Goal: Obtain resource: Download file/media

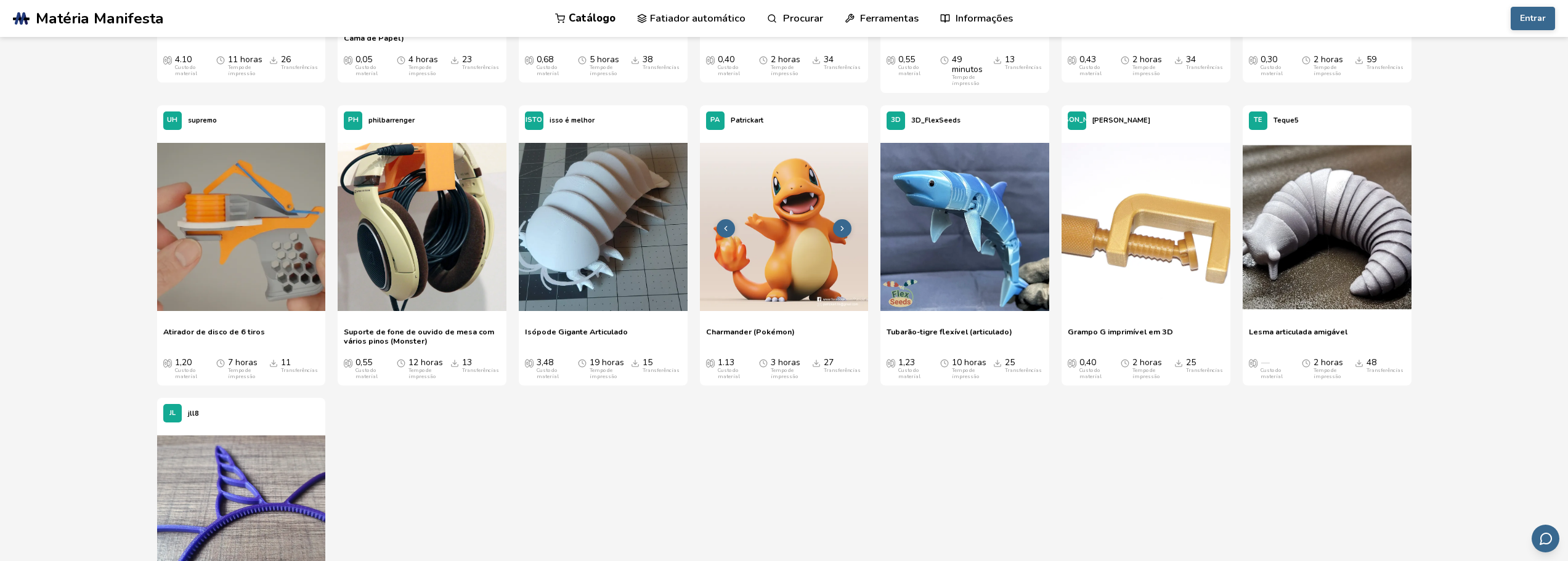
scroll to position [2401, 0]
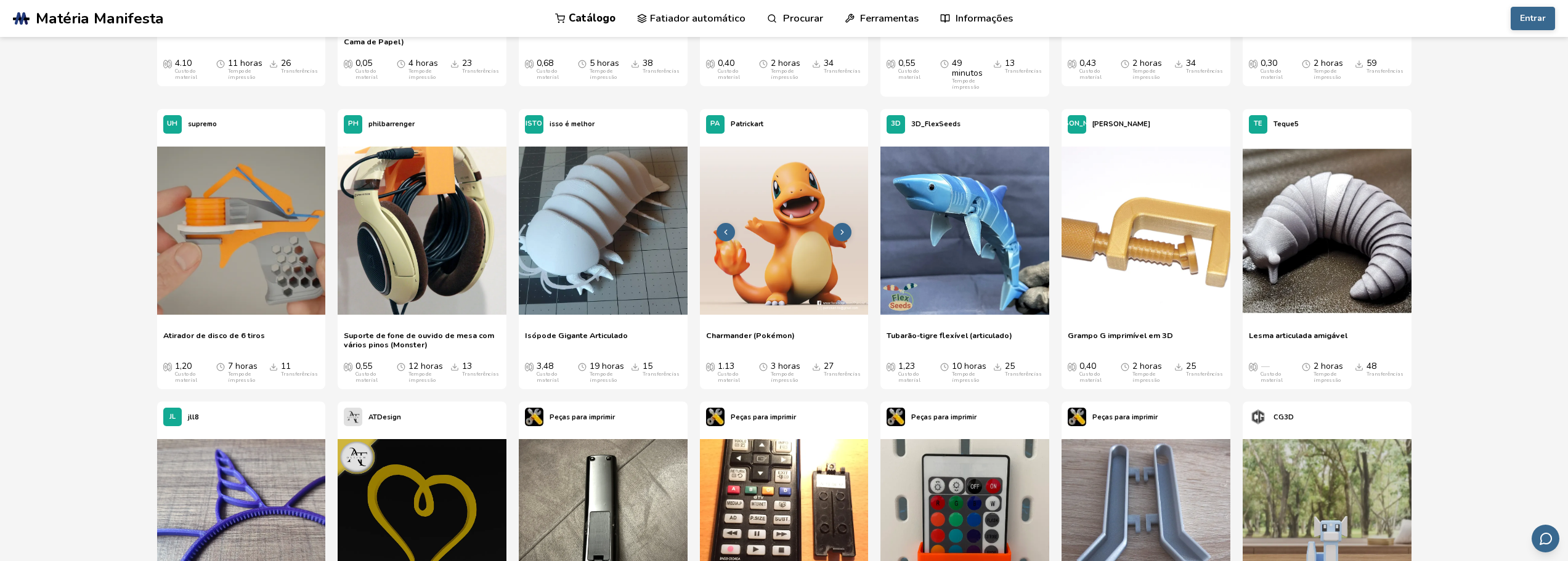
click at [767, 280] on img at bounding box center [784, 230] width 169 height 169
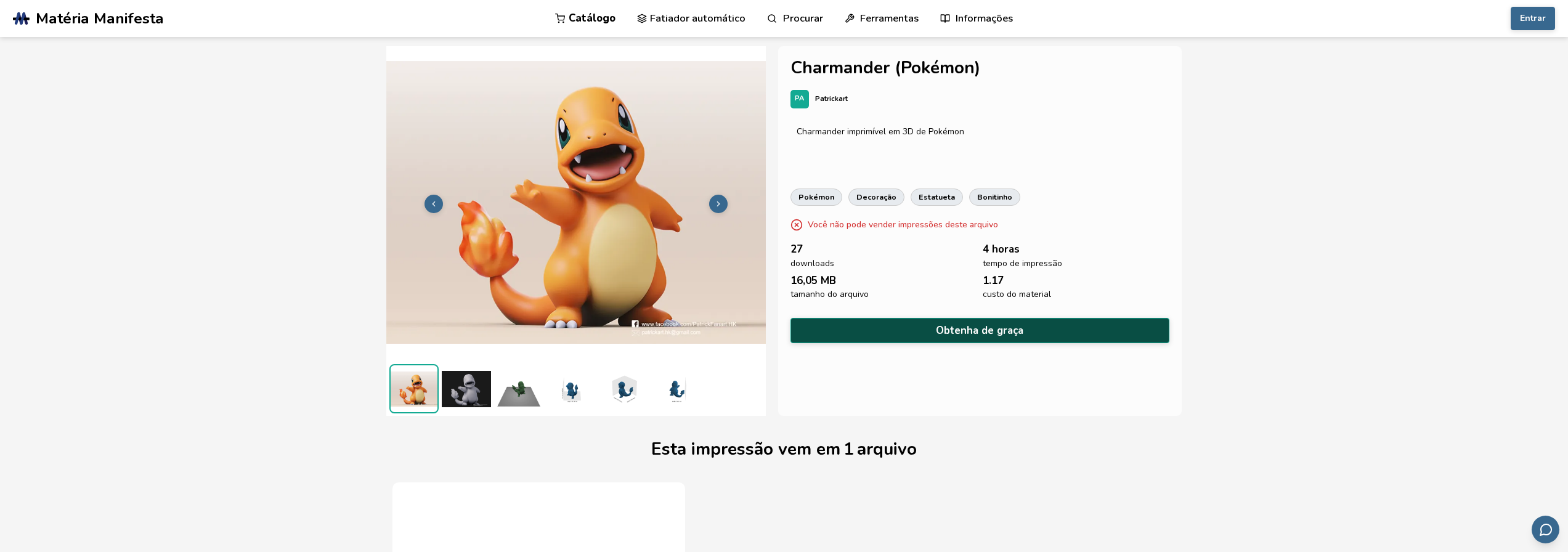
click at [935, 323] on button "Obtenha de graça" at bounding box center [980, 330] width 380 height 25
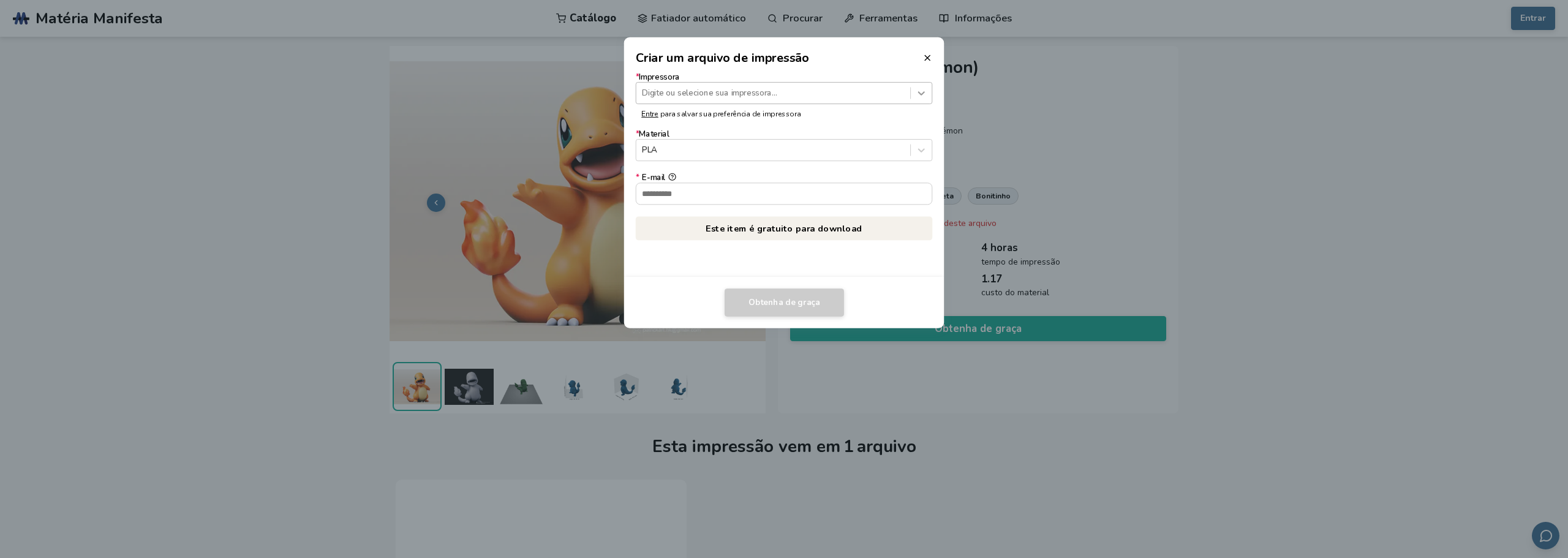
click at [927, 88] on div at bounding box center [921, 93] width 21 height 21
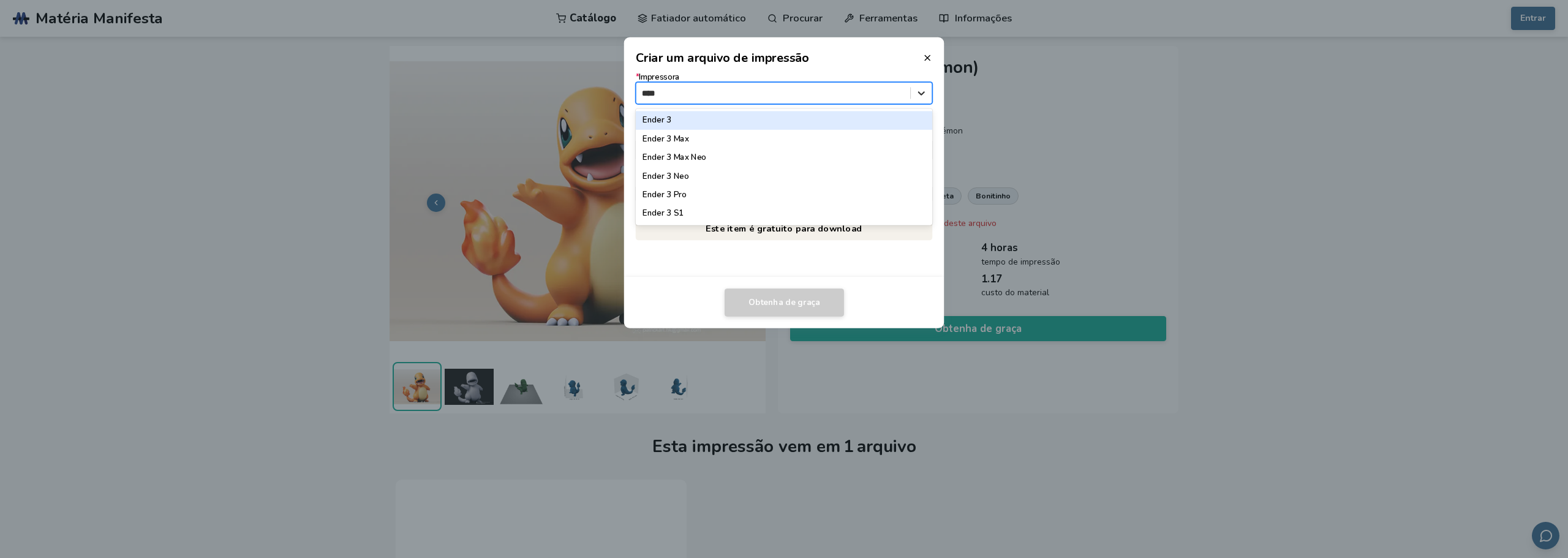
type input "*****"
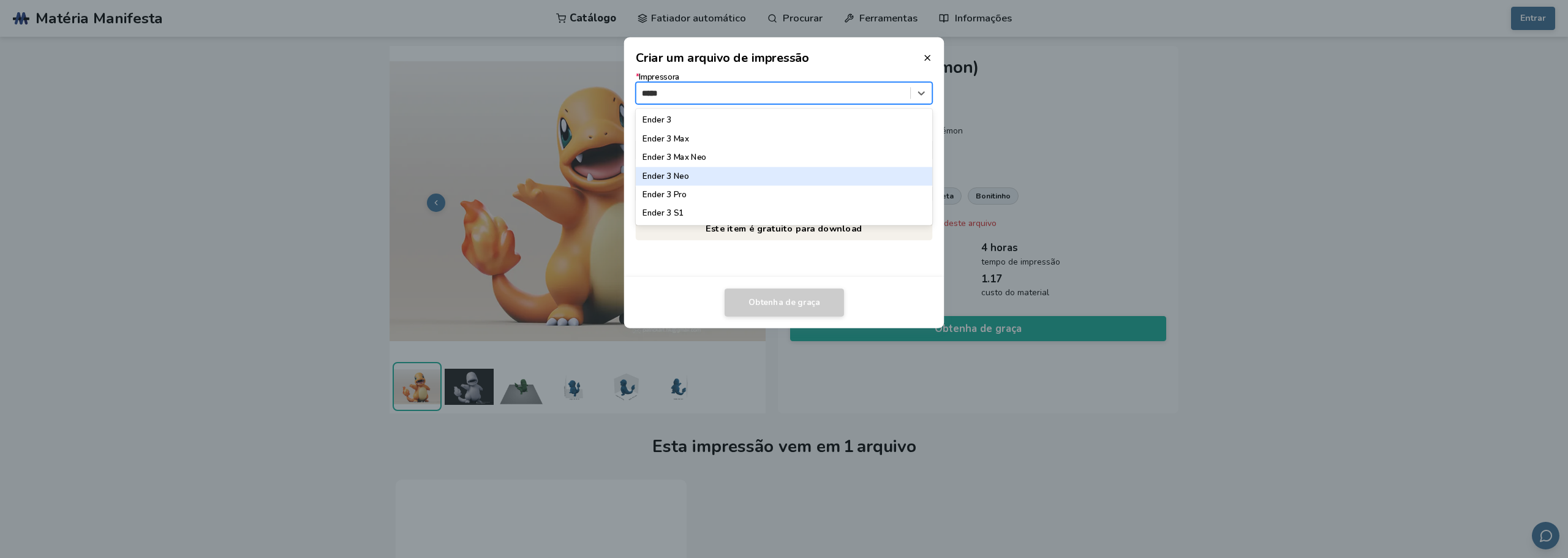
click at [682, 172] on font "Ender 3 Neo" at bounding box center [666, 176] width 46 height 11
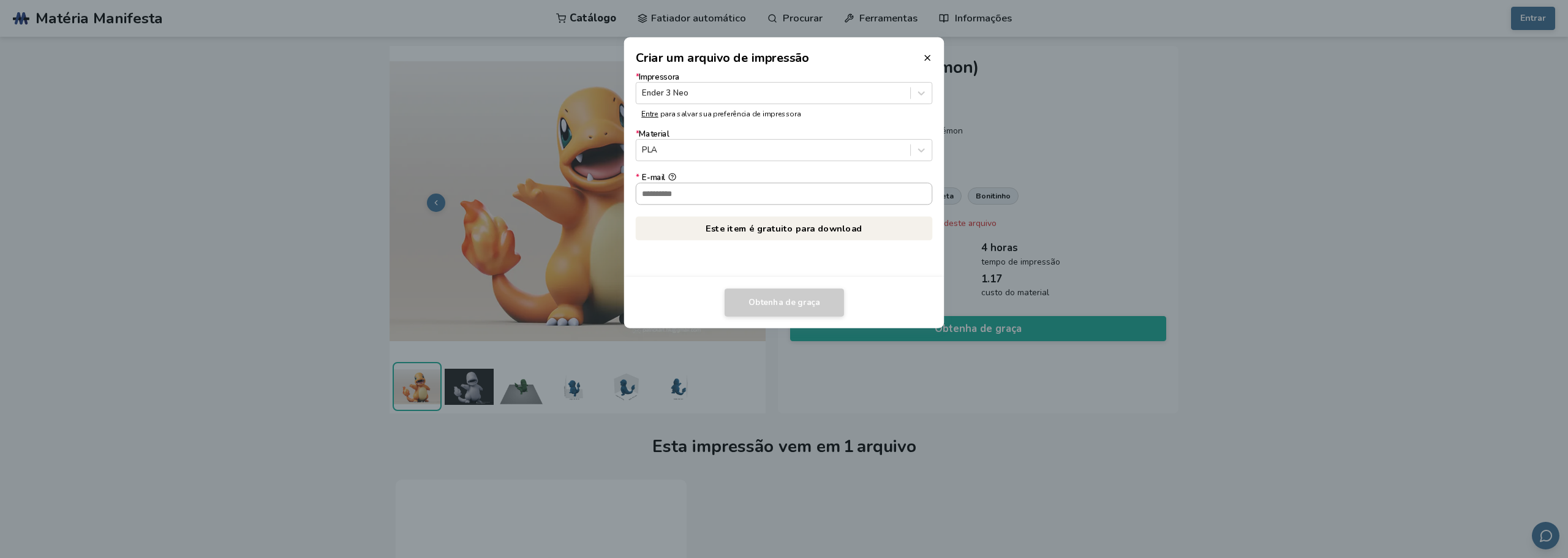
click at [757, 197] on input "* E-mail" at bounding box center [784, 193] width 296 height 21
type input "**********"
click at [768, 306] on font "Obtenha de graça" at bounding box center [784, 301] width 72 height 11
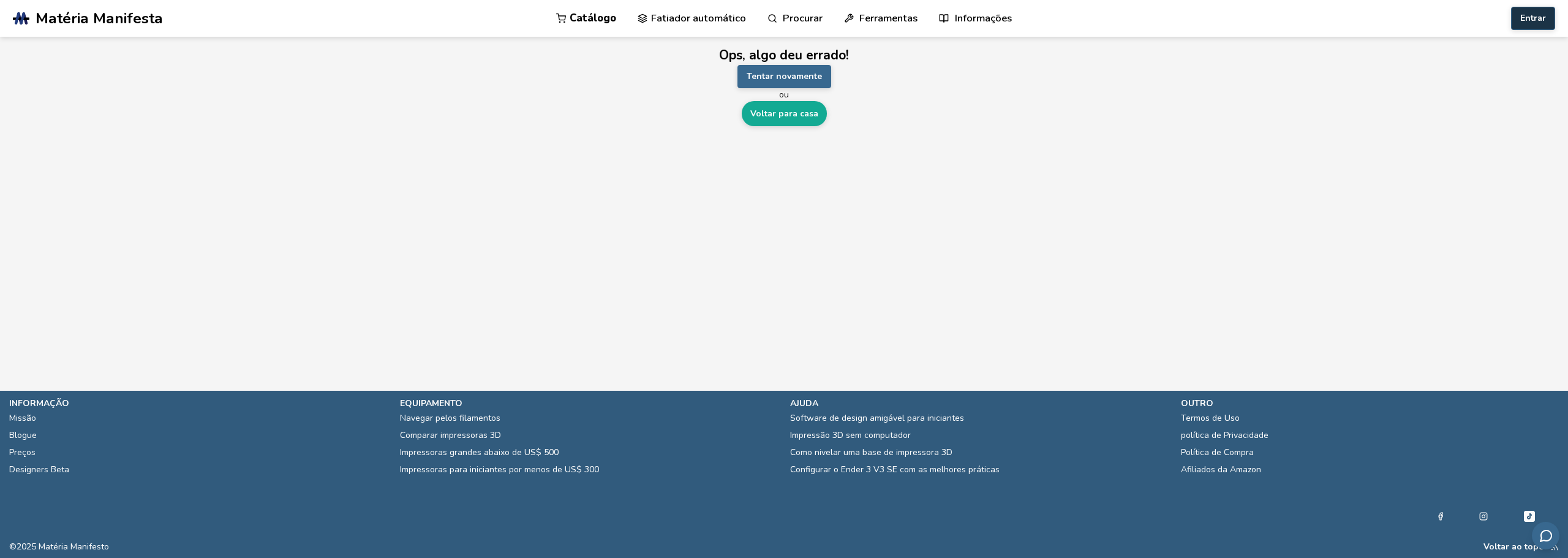
click at [1541, 19] on font "Entrar" at bounding box center [1533, 18] width 26 height 11
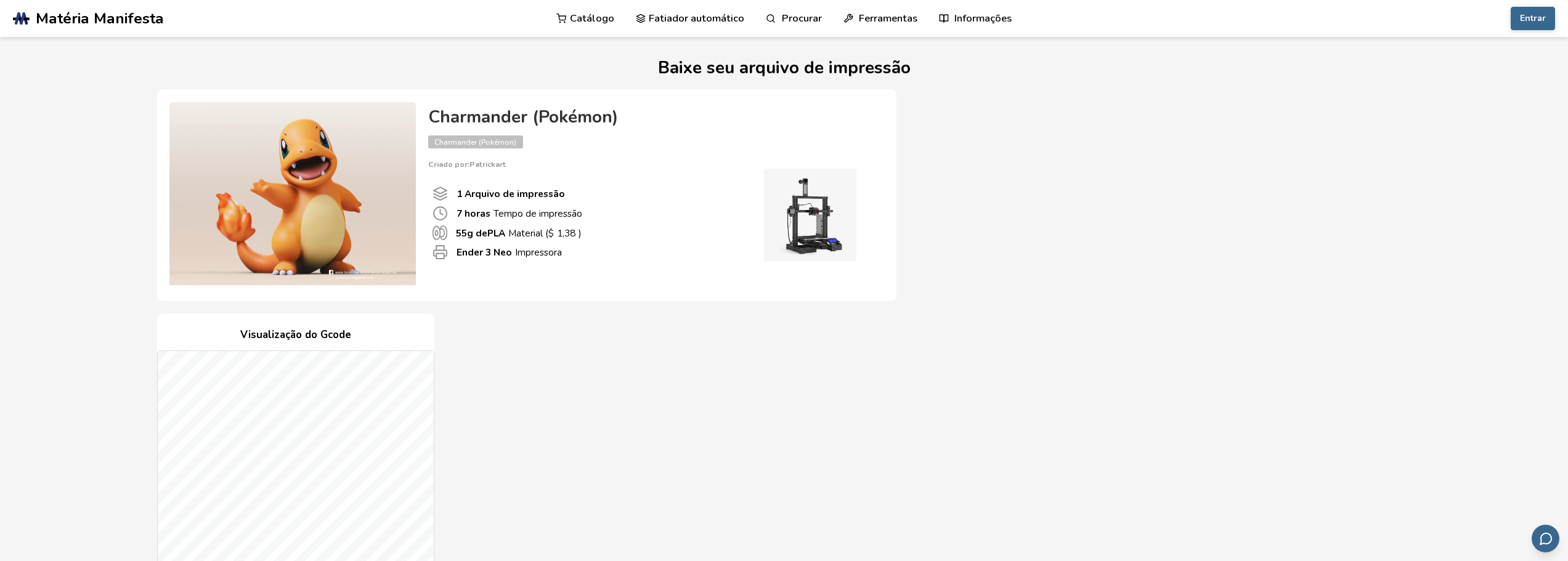
scroll to position [308, 0]
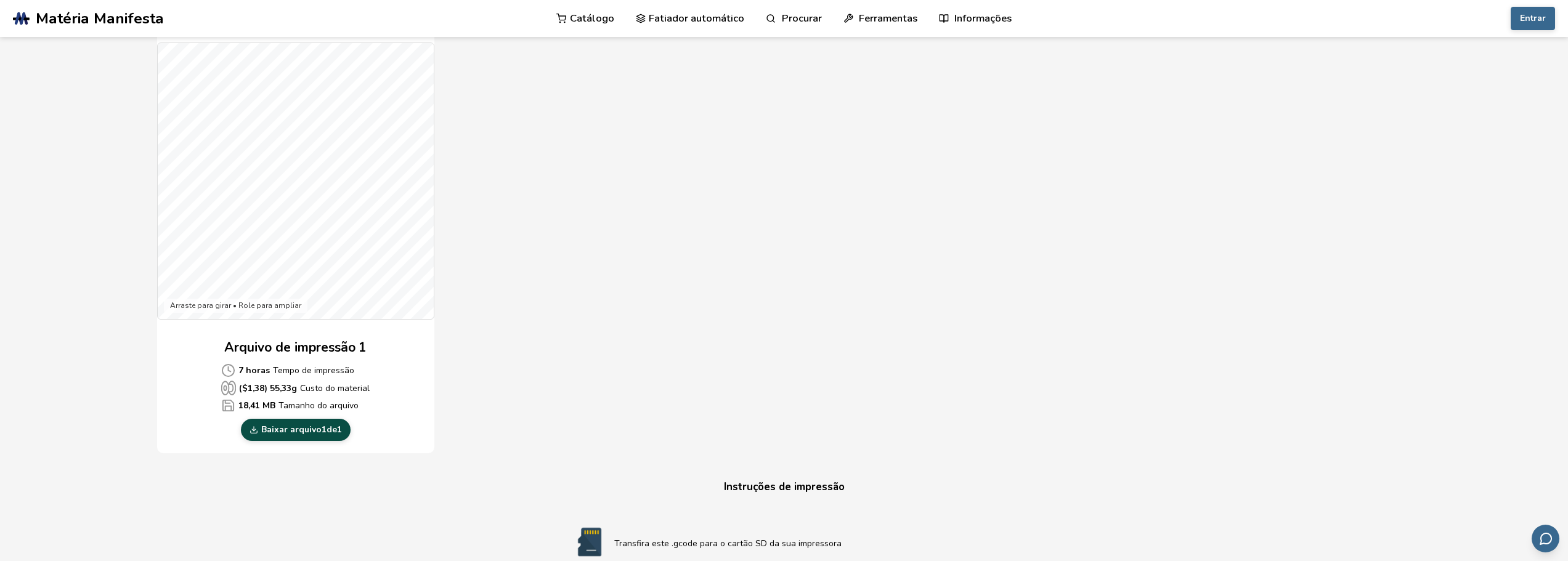
click at [301, 427] on font "Baixar arquivo" at bounding box center [292, 429] width 60 height 12
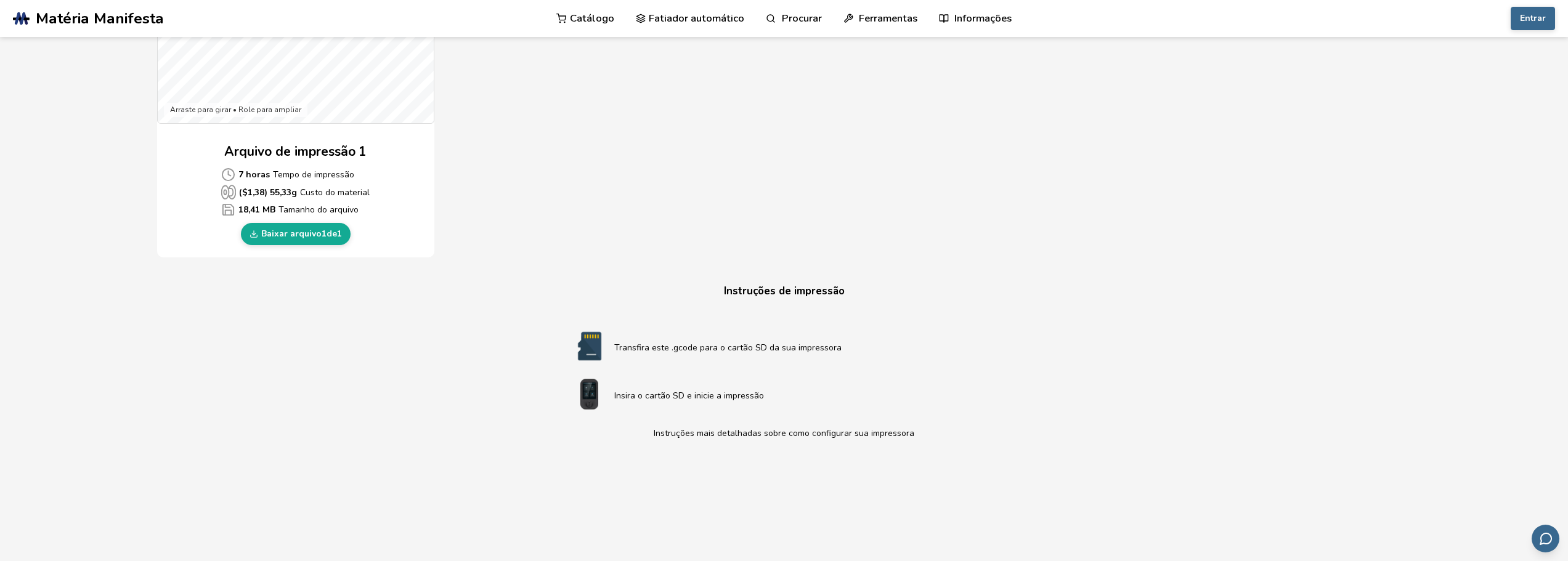
scroll to position [492, 0]
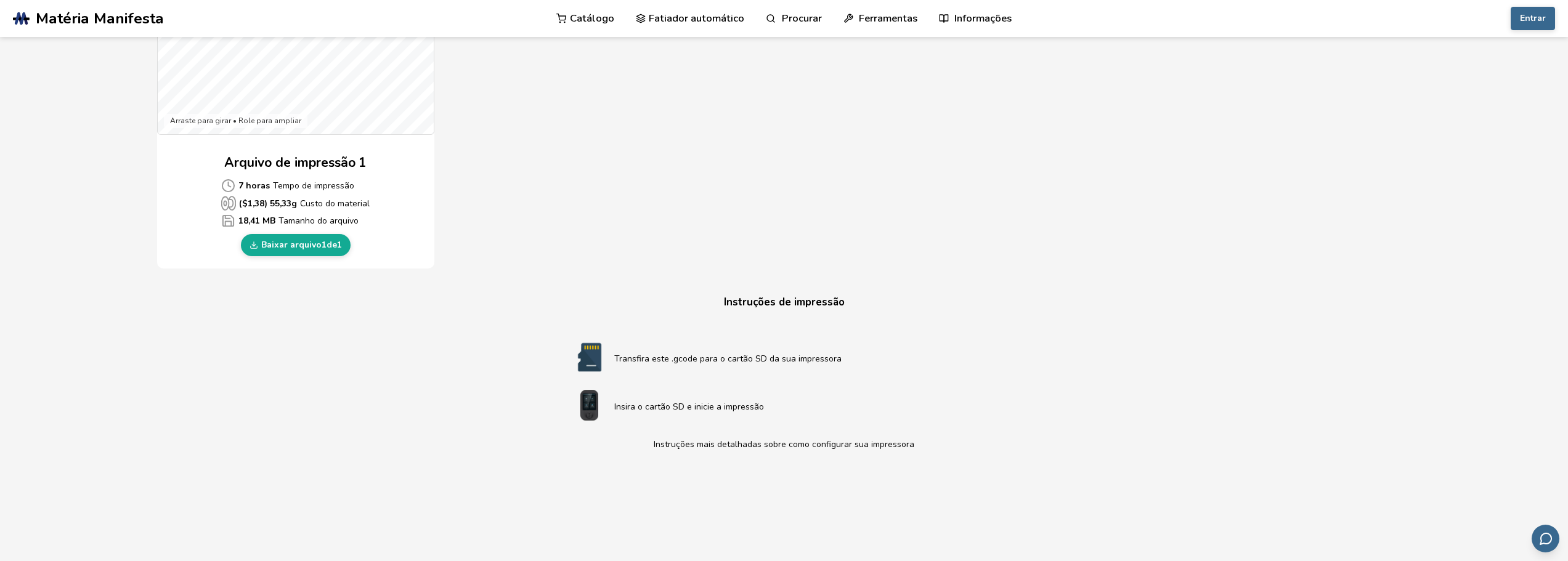
click at [1327, 127] on div "Baixe seu arquivo de impressão Charmander (Pokémon) Charmander (Pokémon) Criado…" at bounding box center [784, 150] width 1255 height 1167
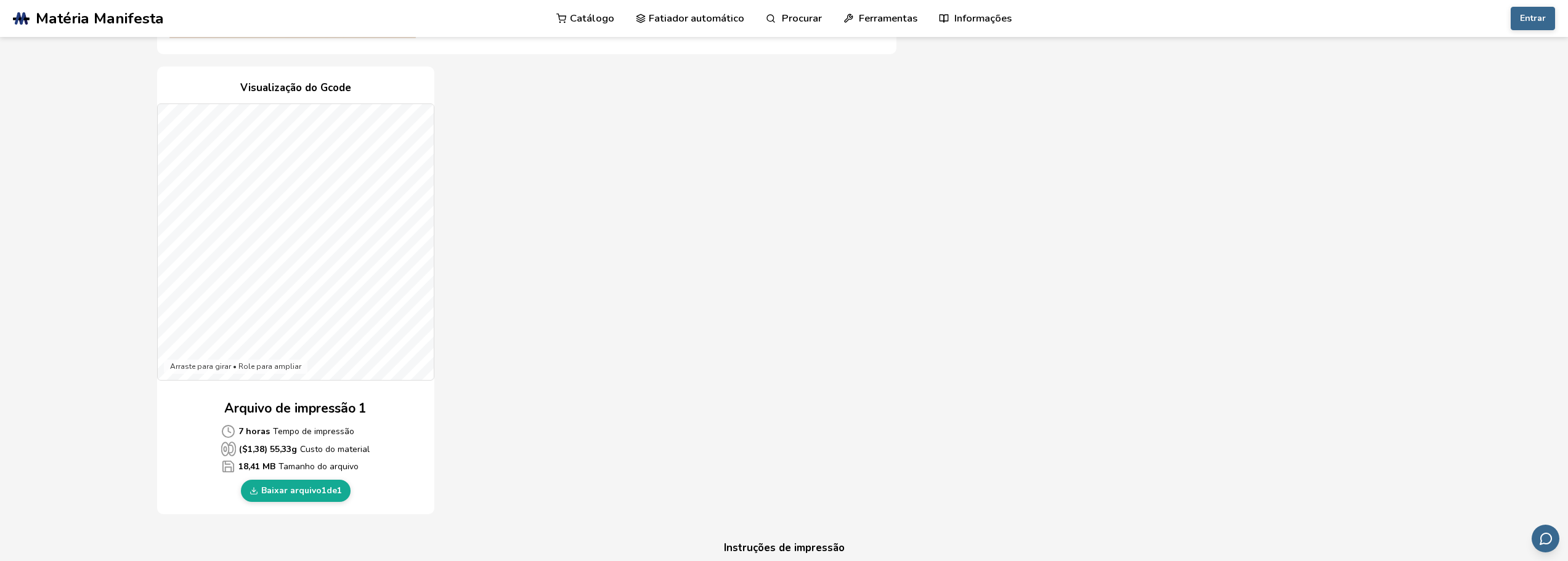
scroll to position [246, 0]
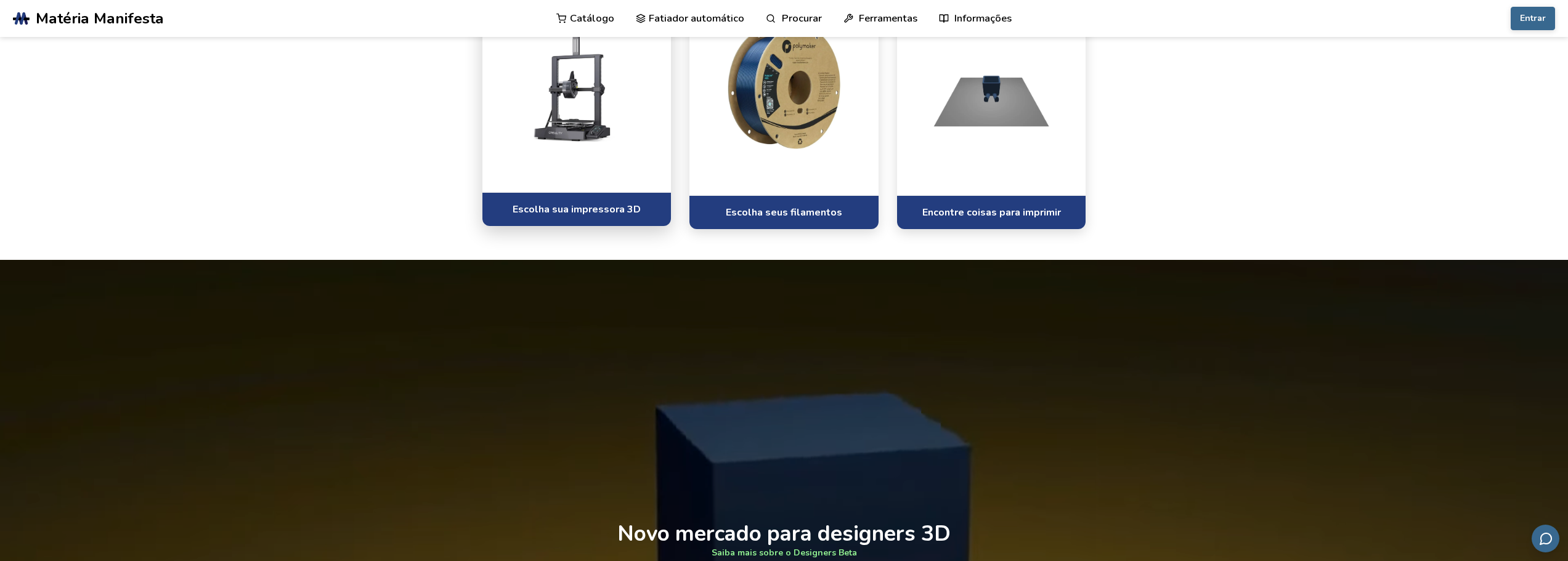
scroll to position [862, 0]
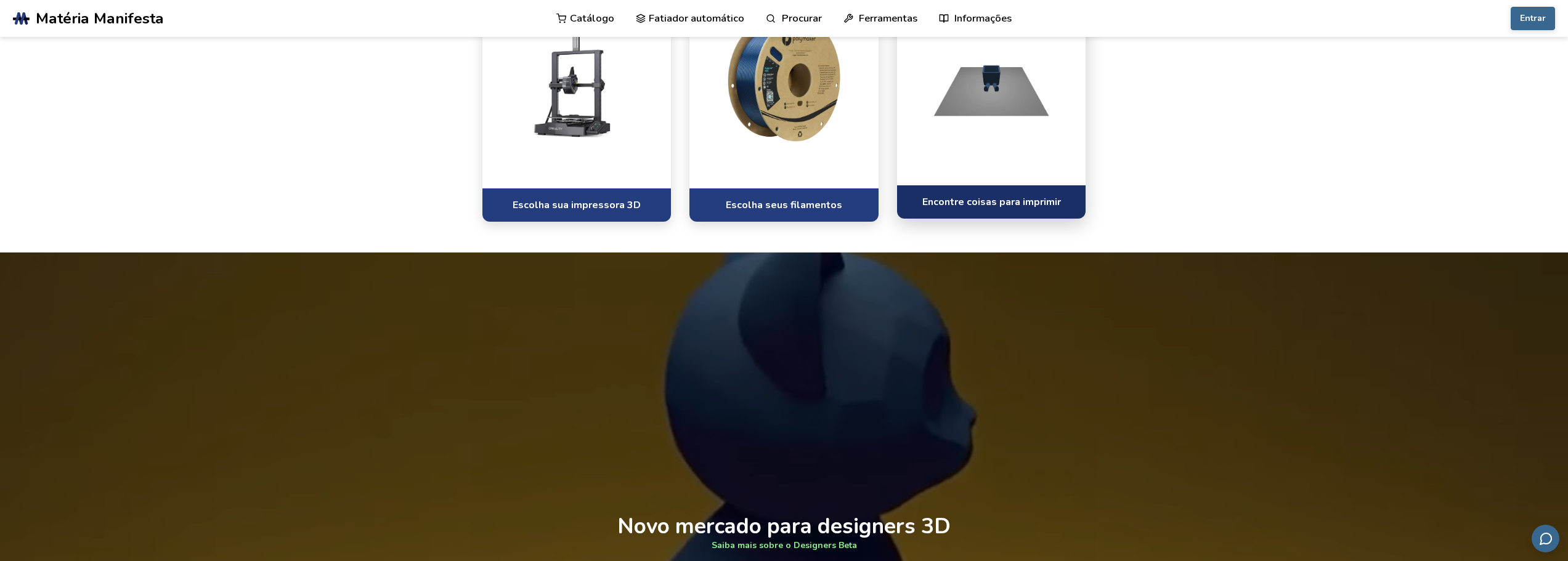
click at [1021, 203] on font "Encontre coisas para imprimir" at bounding box center [992, 202] width 139 height 13
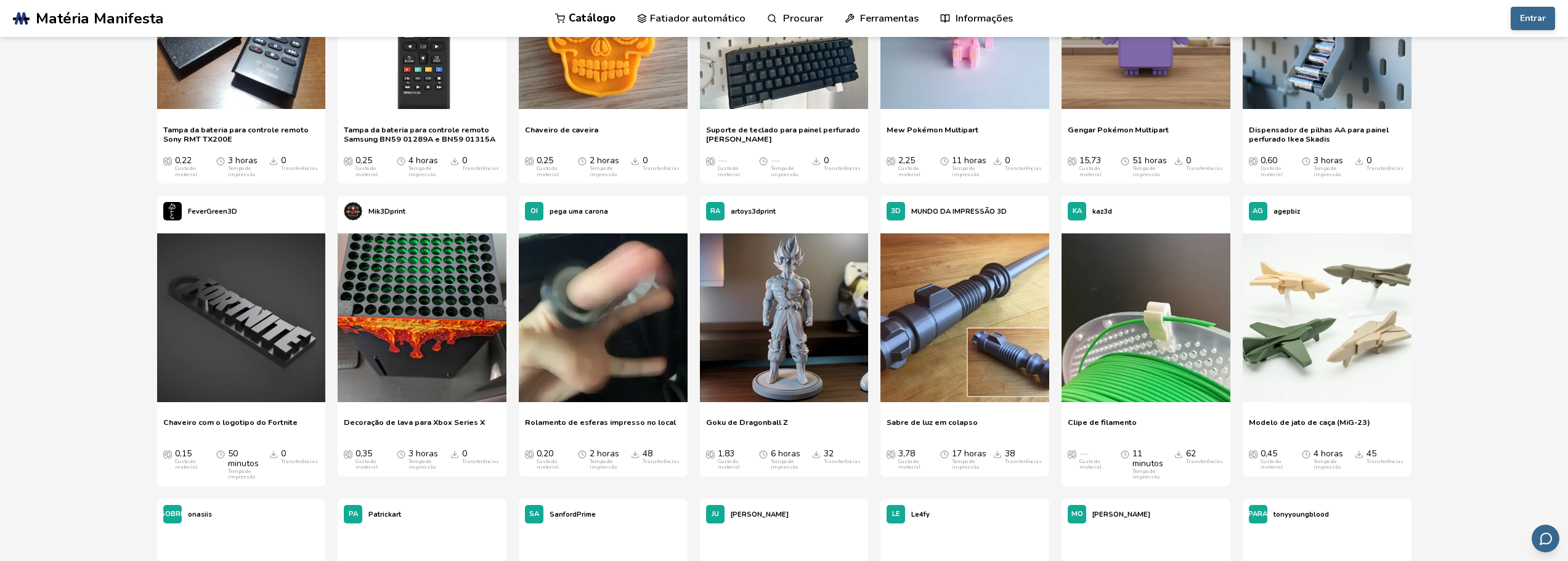
scroll to position [554, 0]
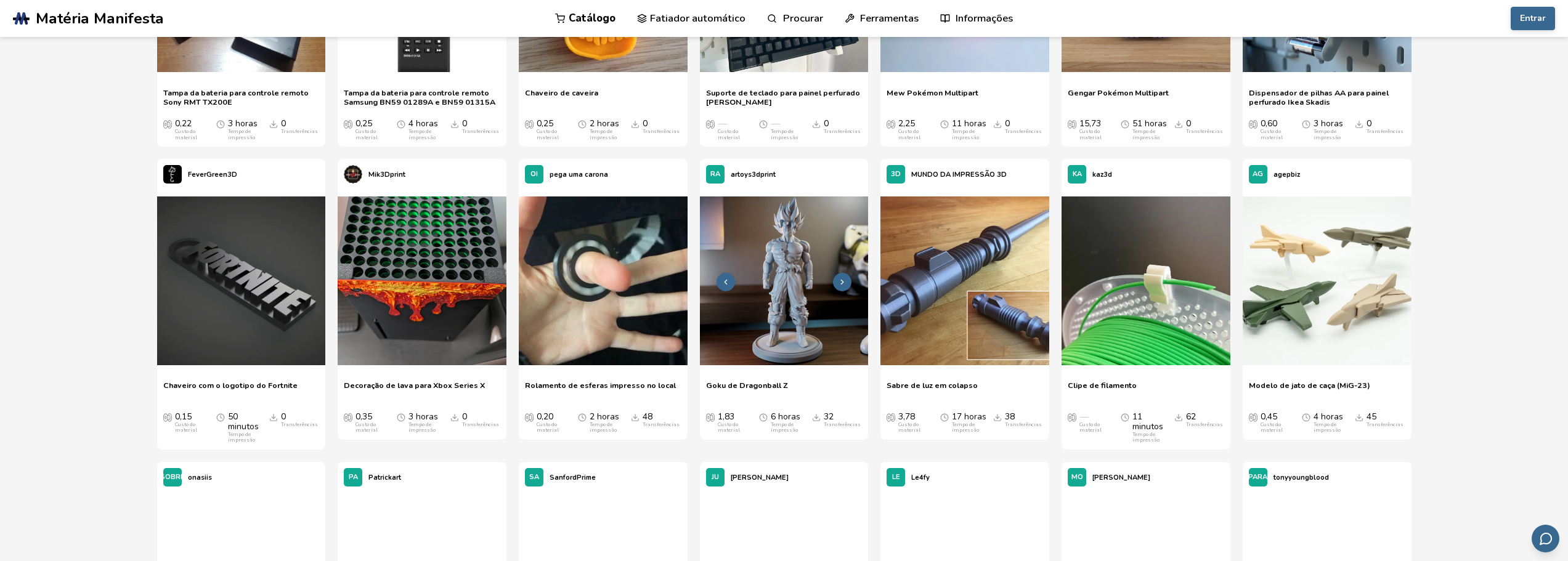
click at [748, 340] on img at bounding box center [784, 280] width 169 height 169
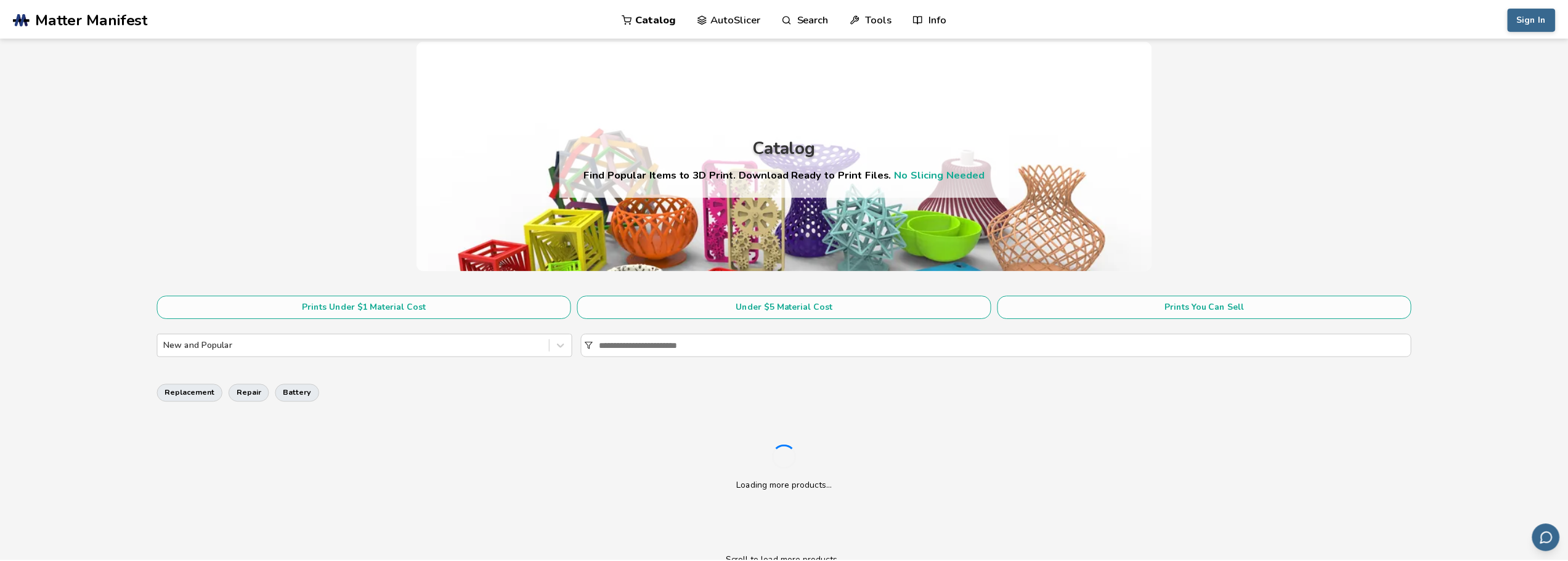
scroll to position [257, 0]
